Goal: Complete application form

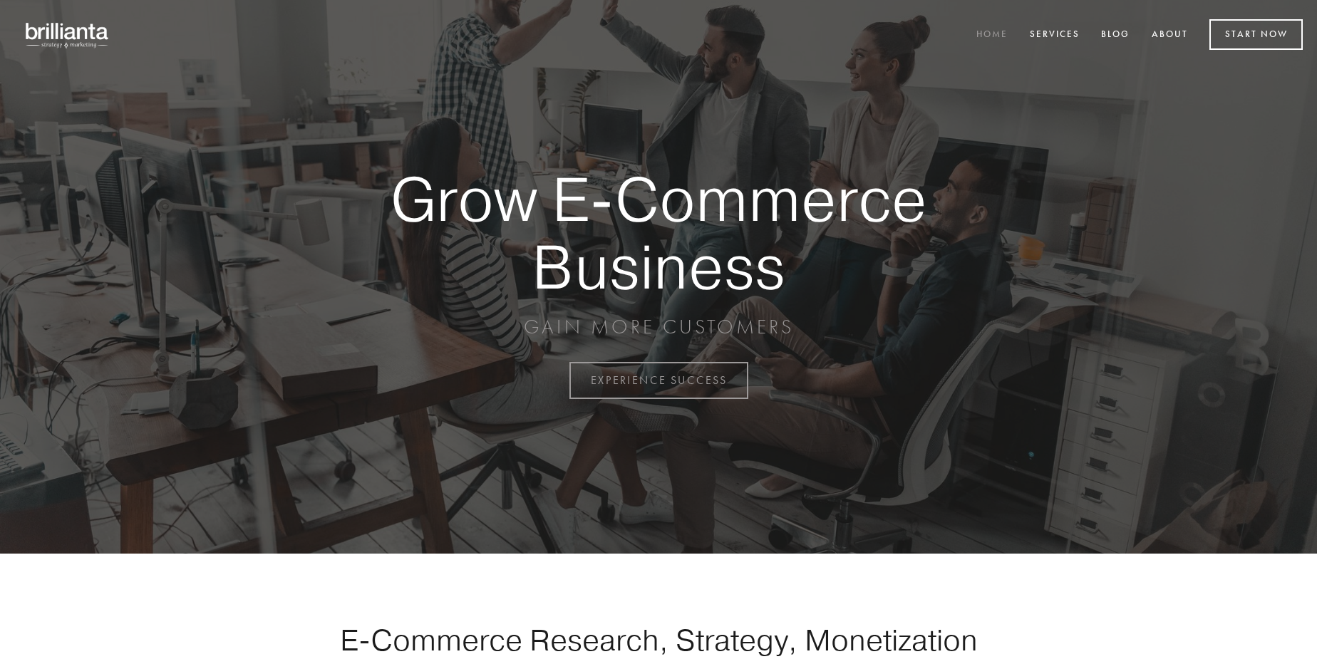
scroll to position [3734, 0]
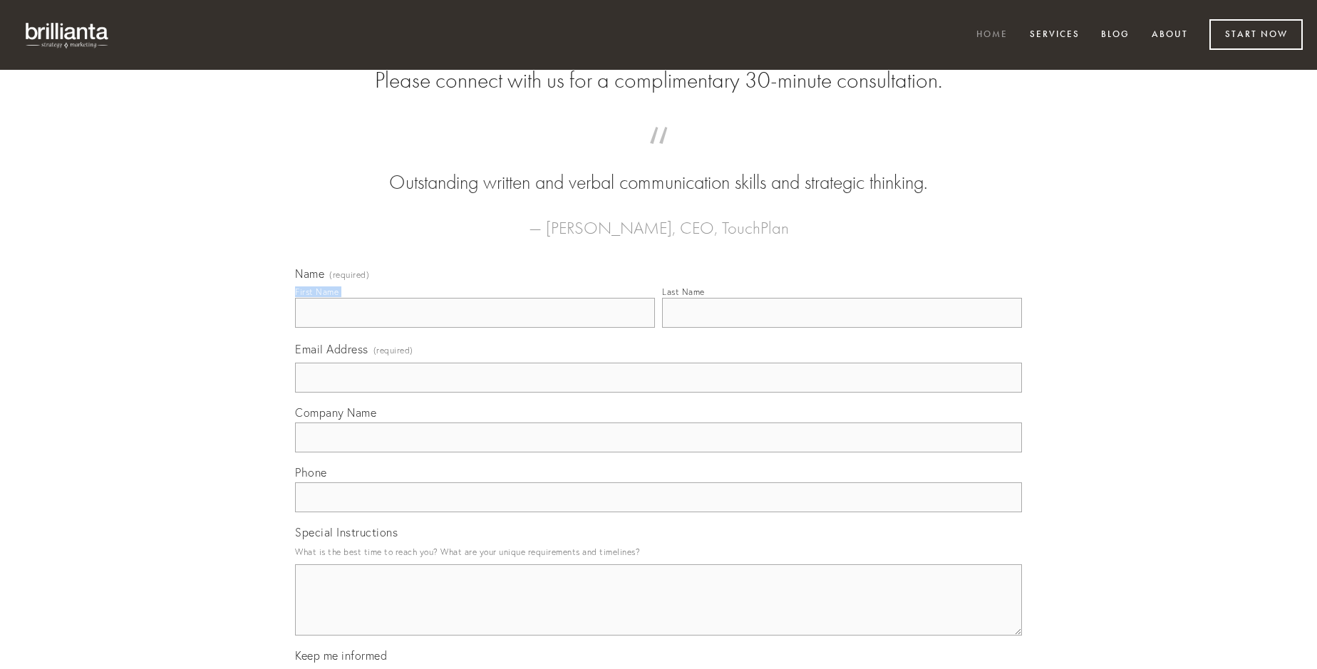
type input "[PERSON_NAME]"
click at [841, 328] on input "Last Name" at bounding box center [842, 313] width 360 height 30
type input "[PERSON_NAME]"
click at [658, 393] on input "Email Address (required)" at bounding box center [658, 378] width 727 height 30
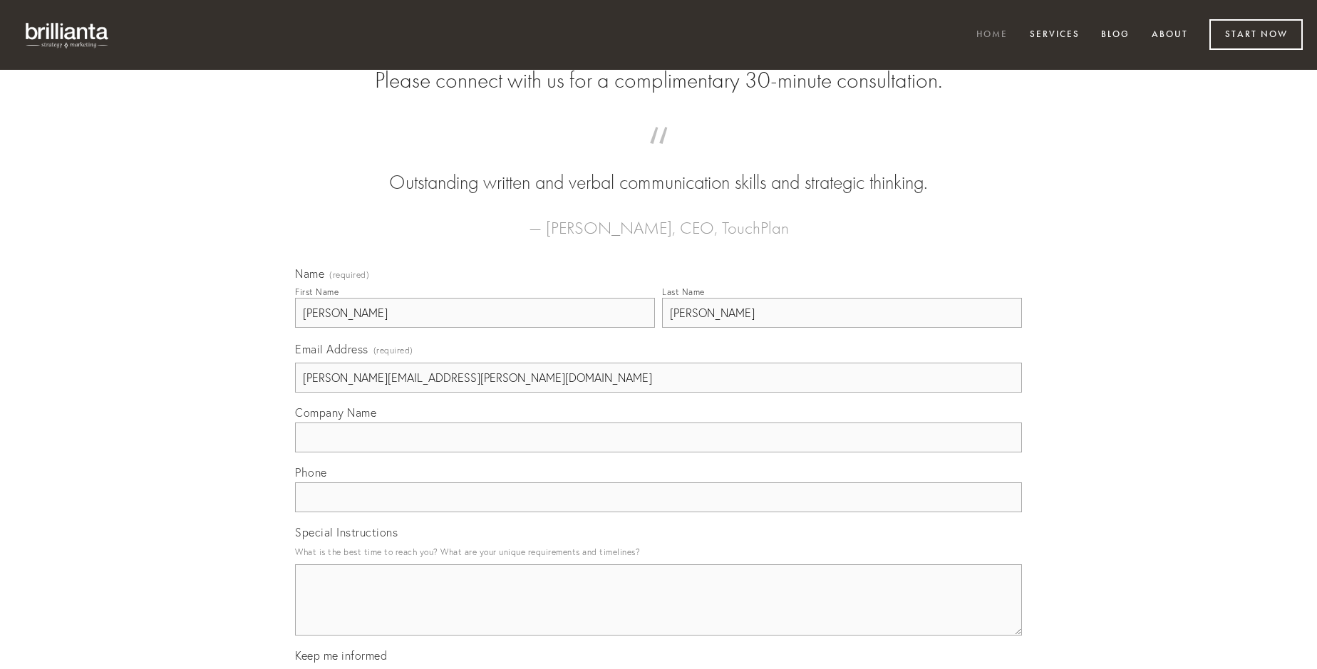
type input "[PERSON_NAME][EMAIL_ADDRESS][PERSON_NAME][DOMAIN_NAME]"
click at [658, 452] on input "Company Name" at bounding box center [658, 437] width 727 height 30
type input "depulso"
click at [658, 512] on input "text" at bounding box center [658, 497] width 727 height 30
click at [658, 613] on textarea "Special Instructions" at bounding box center [658, 599] width 727 height 71
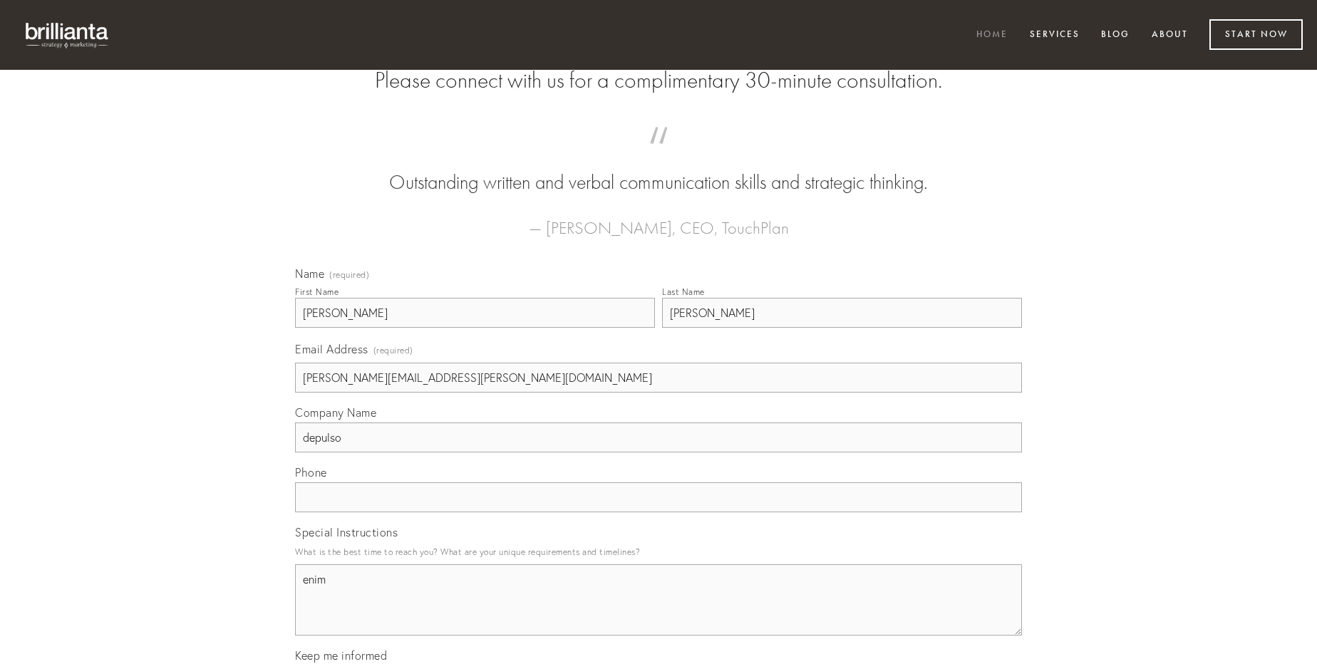
type textarea "enim"
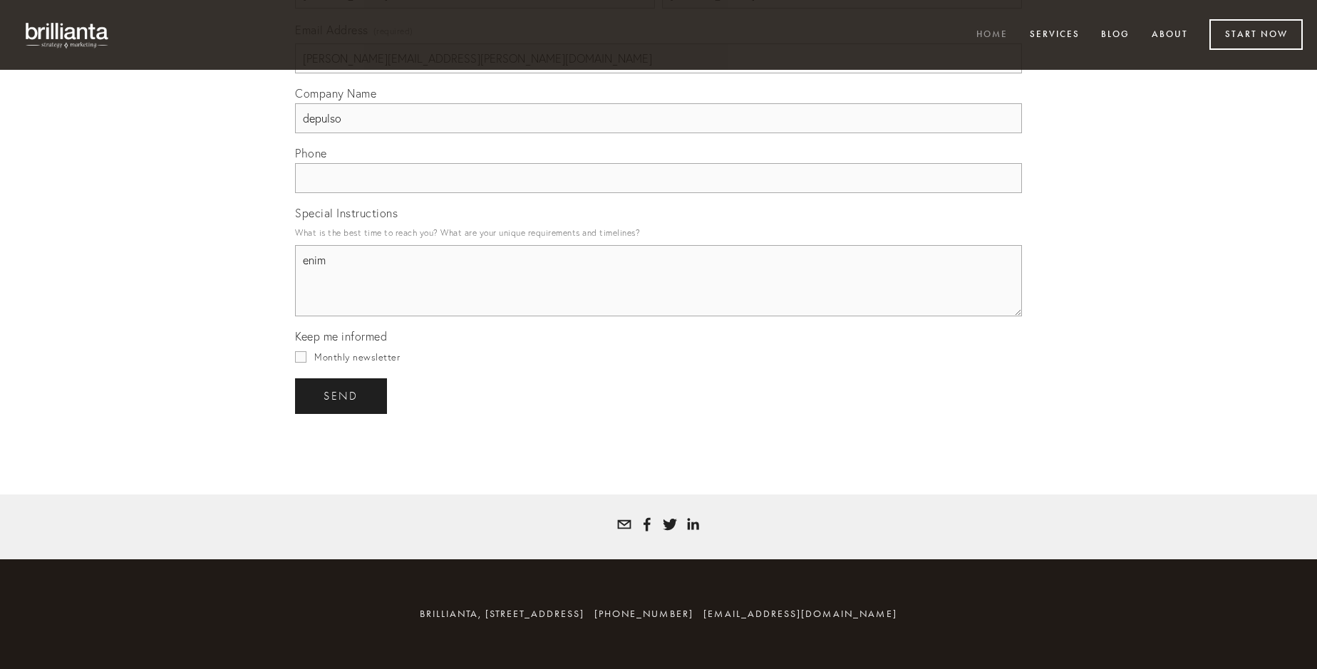
click at [342, 395] on span "send" at bounding box center [340, 396] width 35 height 13
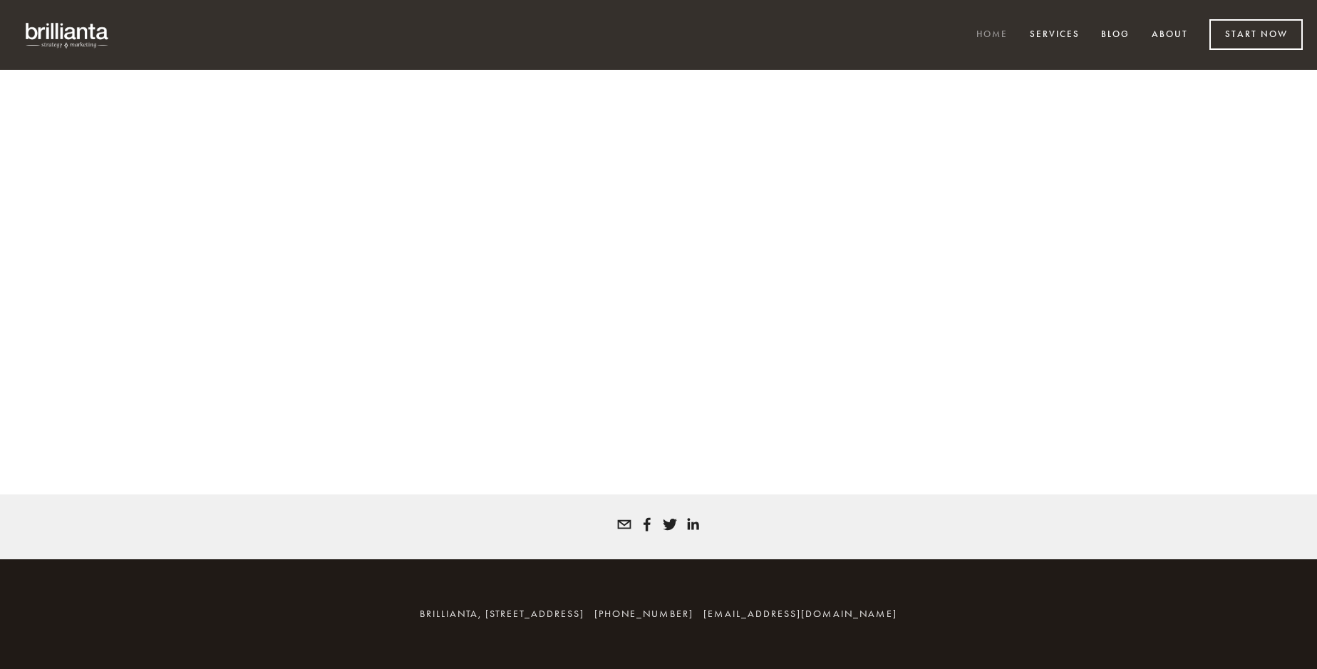
scroll to position [3715, 0]
